Goal: Transaction & Acquisition: Purchase product/service

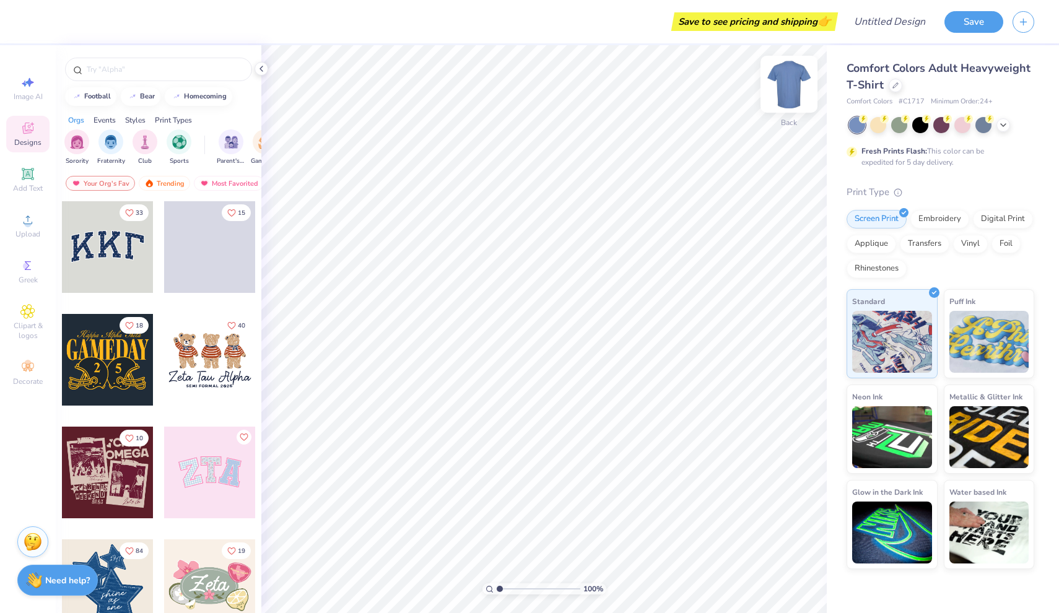
click at [791, 88] on img at bounding box center [790, 84] width 50 height 50
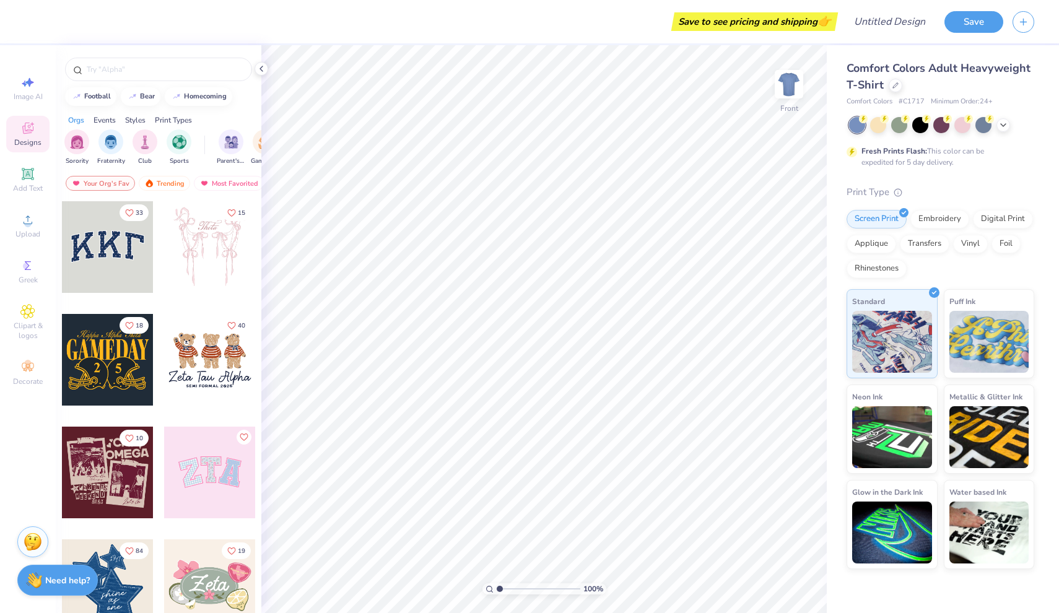
click at [791, 88] on img at bounding box center [789, 84] width 25 height 25
click at [30, 218] on icon at bounding box center [28, 220] width 9 height 9
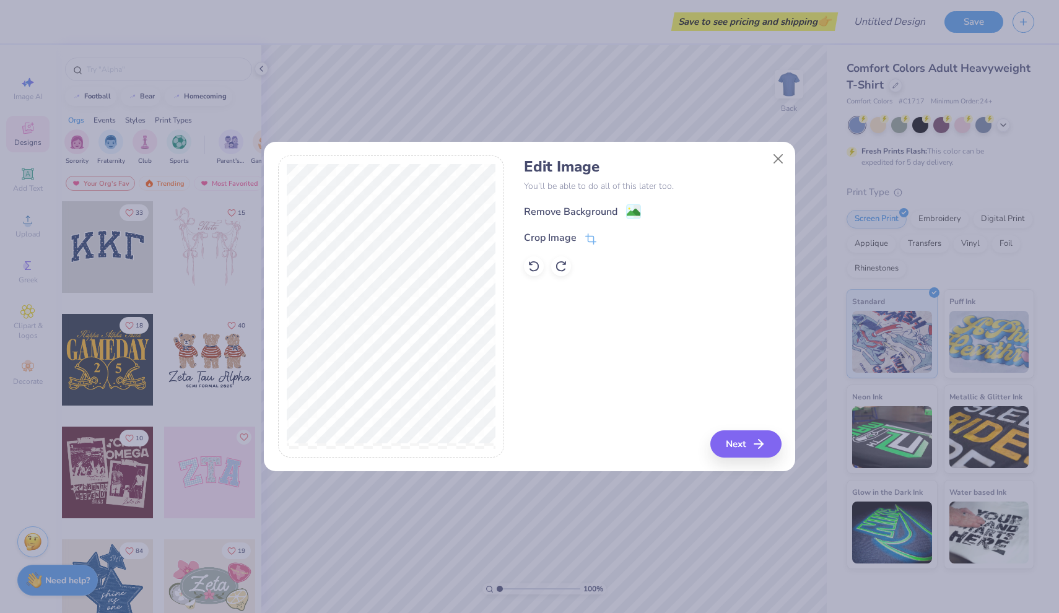
click at [748, 444] on button "Next" at bounding box center [746, 444] width 71 height 27
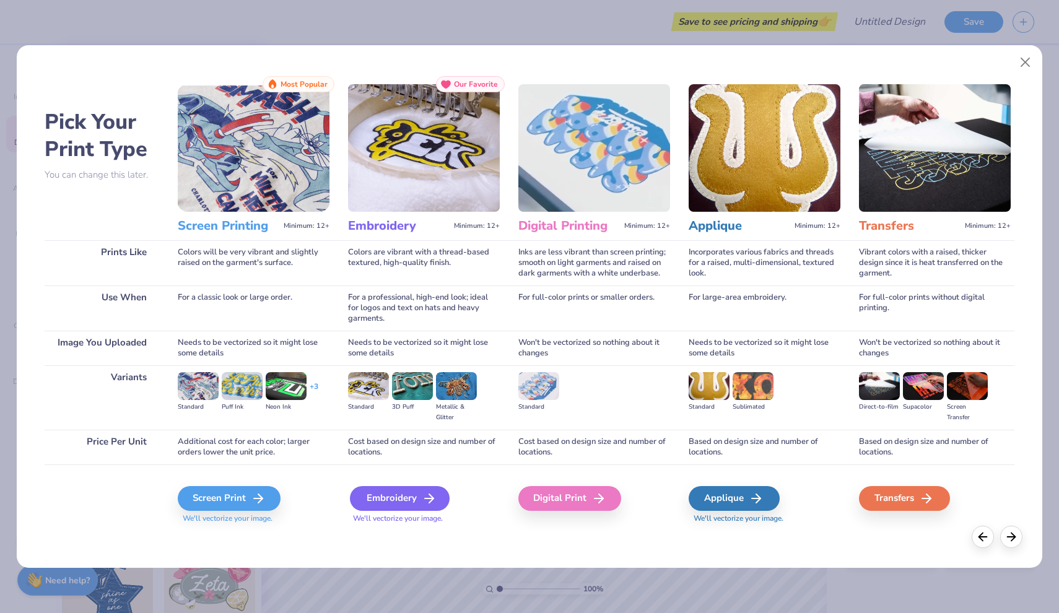
click at [408, 499] on div "Embroidery" at bounding box center [400, 498] width 100 height 25
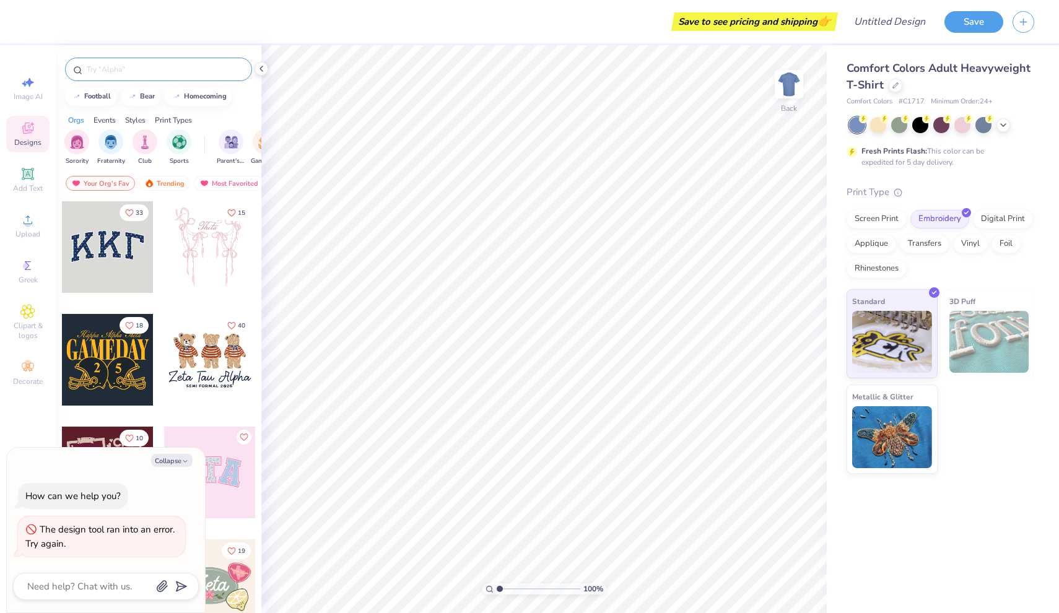
click at [192, 64] on input "text" at bounding box center [164, 69] width 159 height 12
click at [30, 231] on span "Upload" at bounding box center [27, 234] width 25 height 10
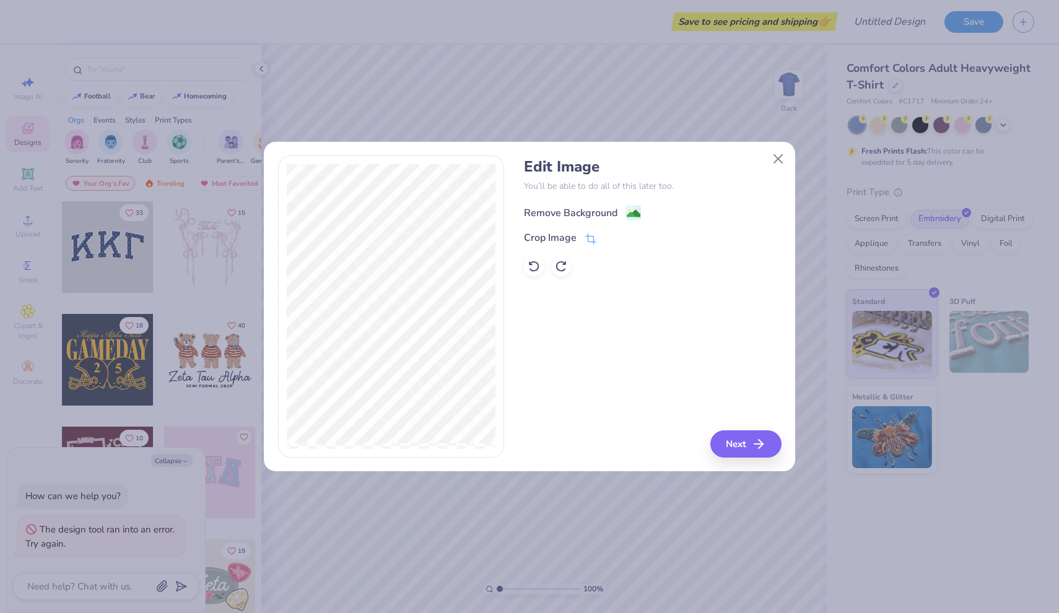
click at [591, 214] on div "Remove Background" at bounding box center [571, 213] width 94 height 15
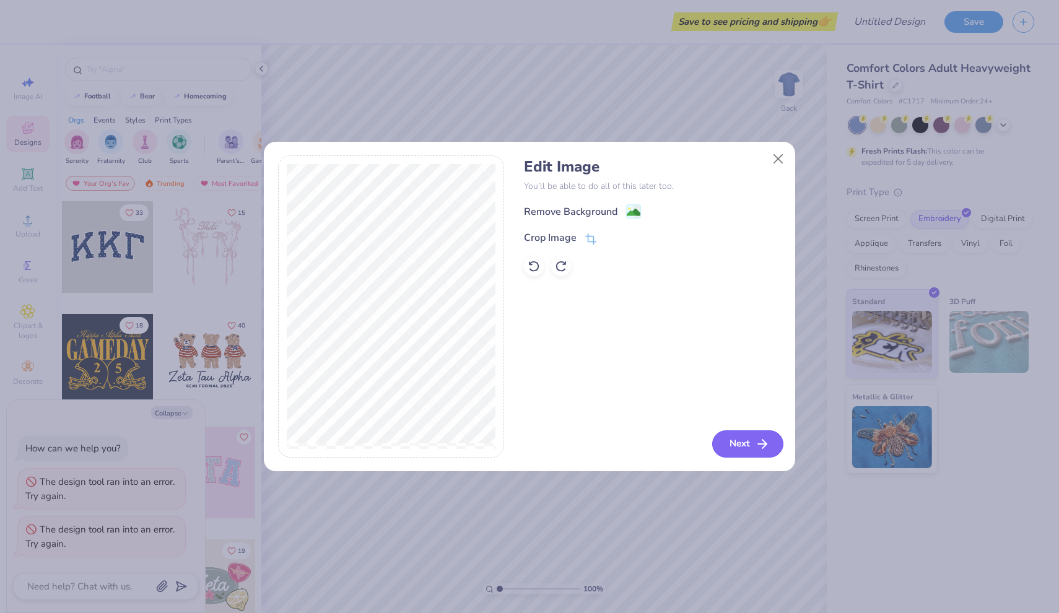
click at [737, 441] on button "Next" at bounding box center [747, 444] width 71 height 27
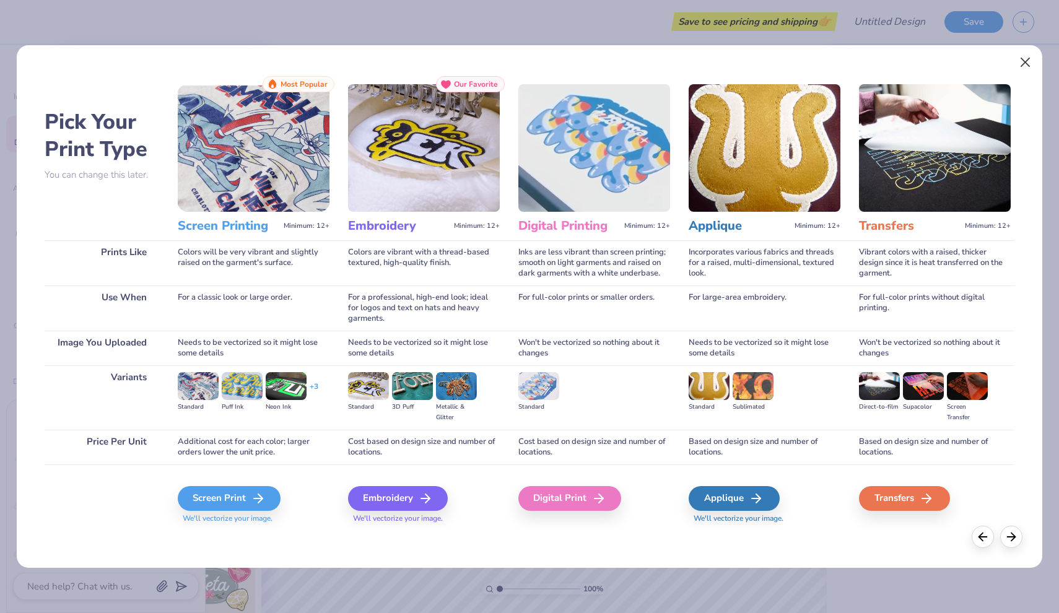
click at [1023, 59] on button "Close" at bounding box center [1026, 63] width 24 height 24
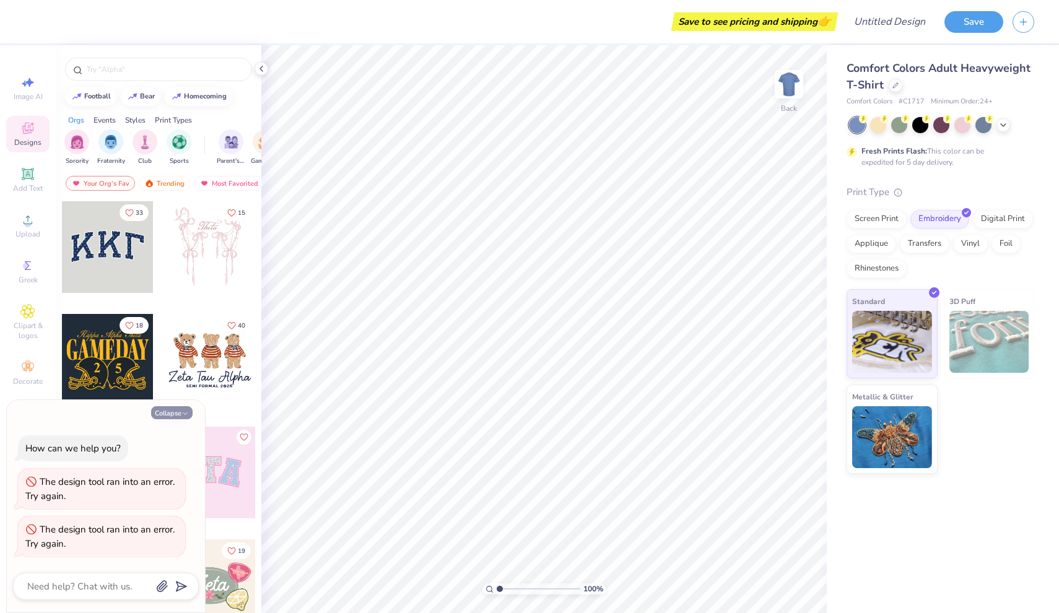
click at [180, 411] on button "Collapse" at bounding box center [172, 412] width 42 height 13
type textarea "x"
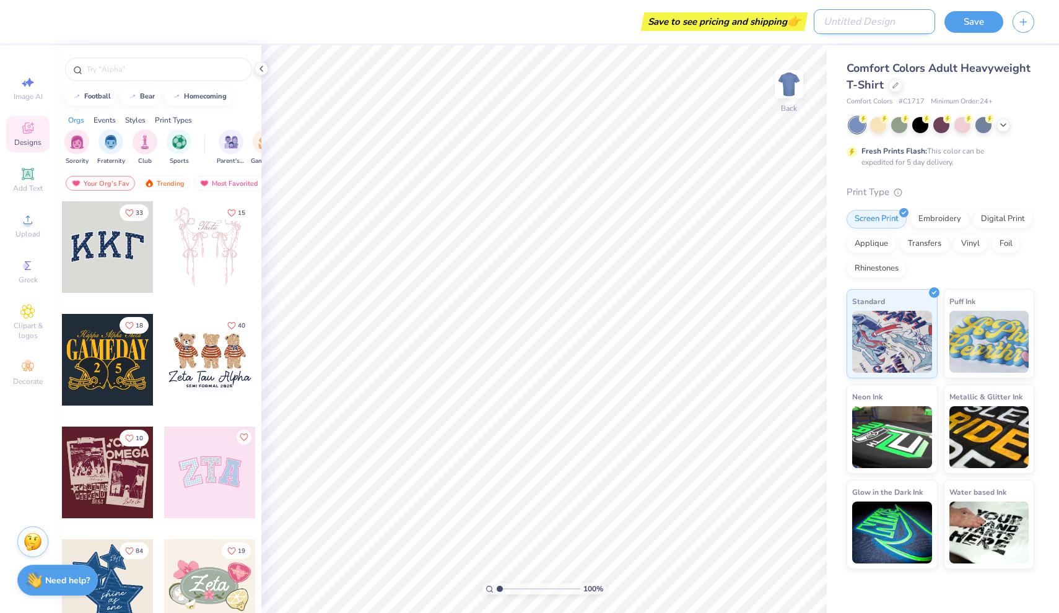
click at [905, 18] on input "Design Title" at bounding box center [874, 21] width 121 height 25
click at [1025, 24] on icon "button" at bounding box center [1024, 20] width 11 height 11
click at [1023, 46] on div "Comfort Colors Adult Heavyweight T-Shirt Comfort Colors # C1717 Minimum Order: …" at bounding box center [943, 307] width 232 height 524
click at [1023, 28] on button "button" at bounding box center [1024, 20] width 22 height 22
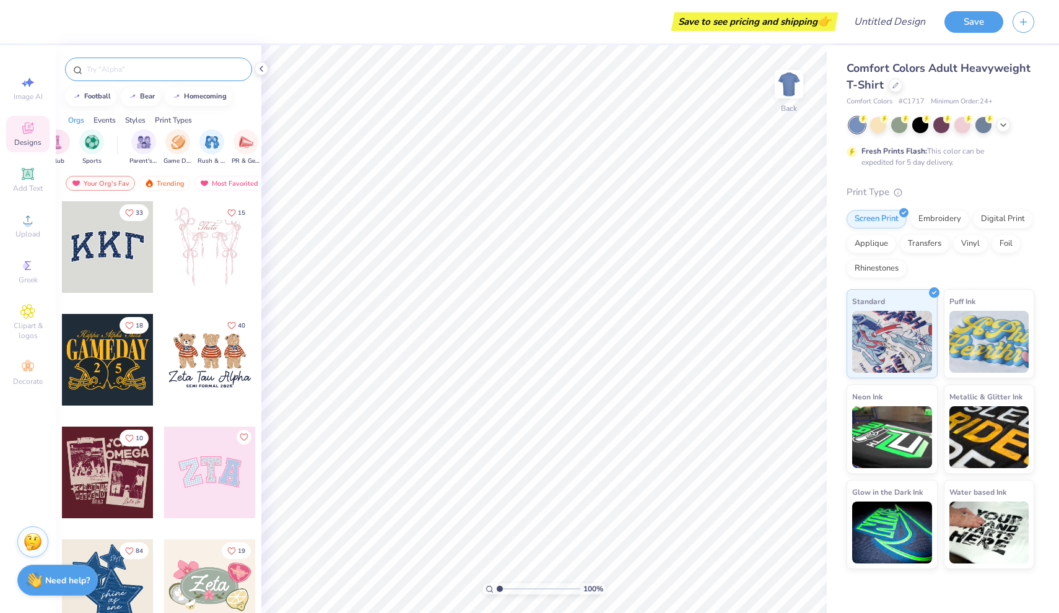
click at [165, 69] on input "text" at bounding box center [164, 69] width 159 height 12
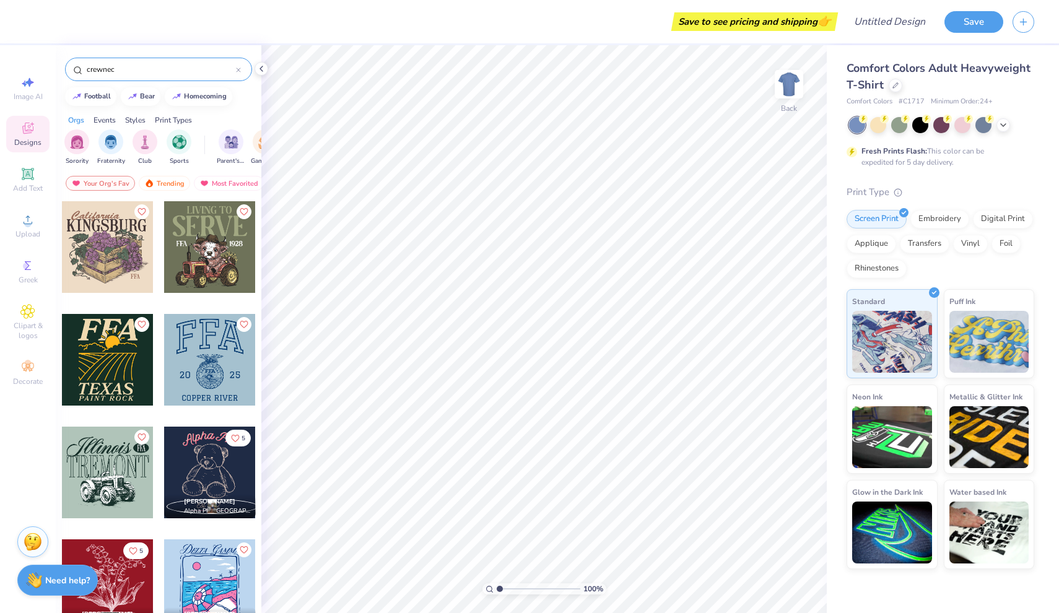
type input "crewneck"
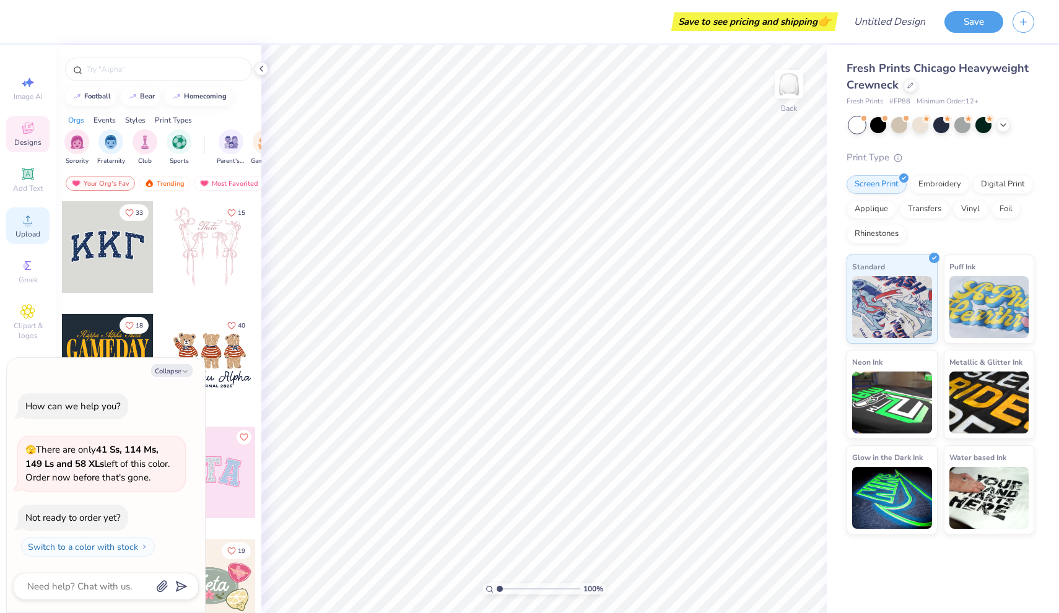
click at [32, 223] on icon at bounding box center [28, 220] width 9 height 9
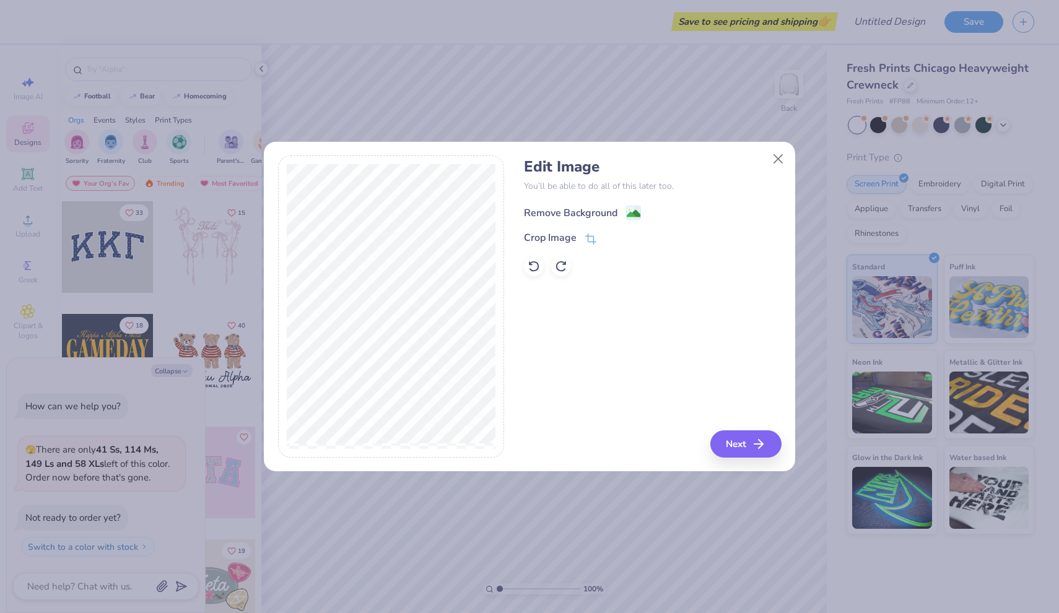
click at [578, 210] on div "Remove Background" at bounding box center [571, 213] width 94 height 15
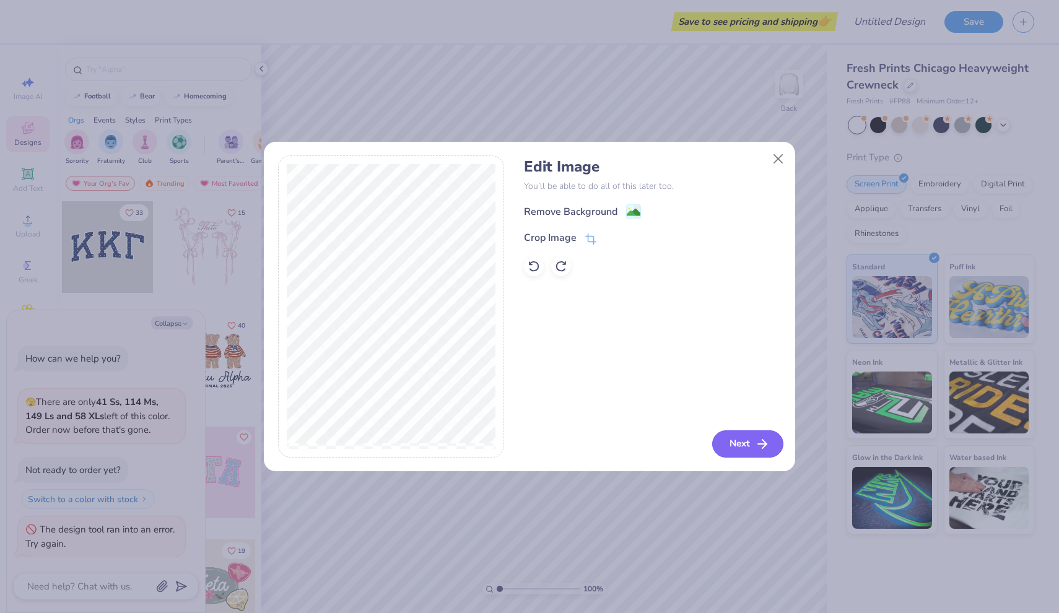
click at [744, 448] on button "Next" at bounding box center [747, 444] width 71 height 27
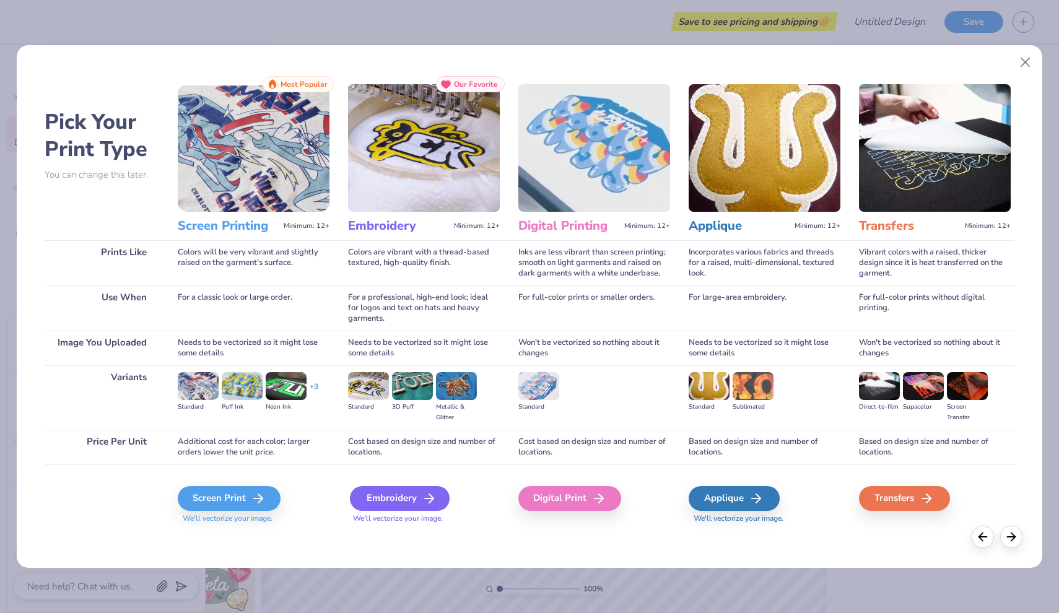
click at [427, 500] on icon at bounding box center [429, 498] width 15 height 15
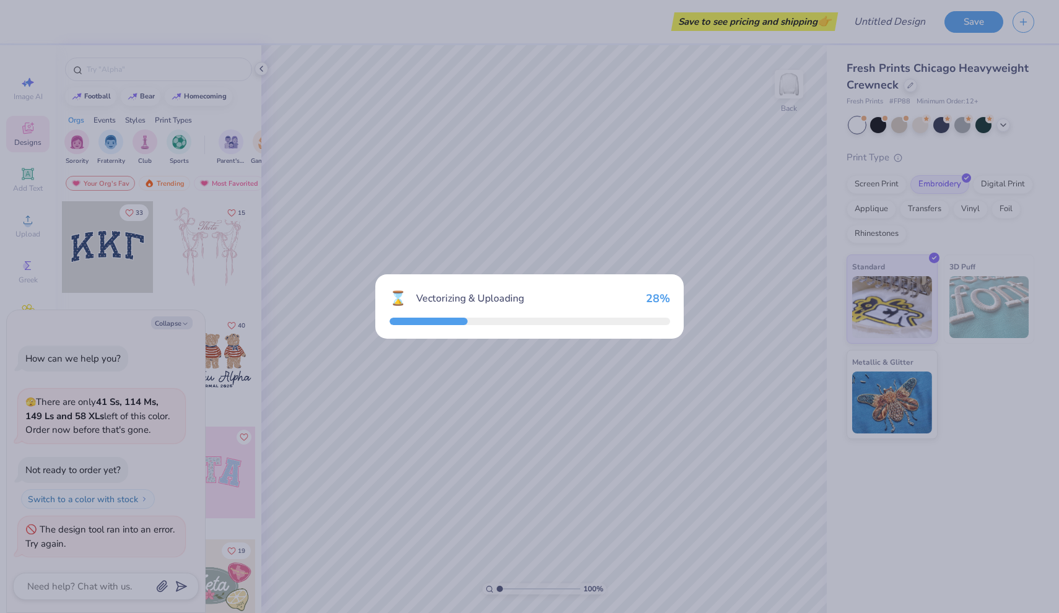
type textarea "x"
